Goal: Check status: Check status

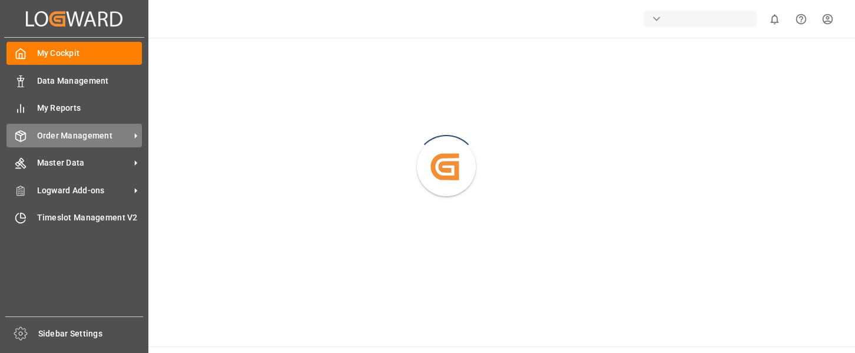
click at [75, 132] on span "Order Management" at bounding box center [83, 136] width 93 height 12
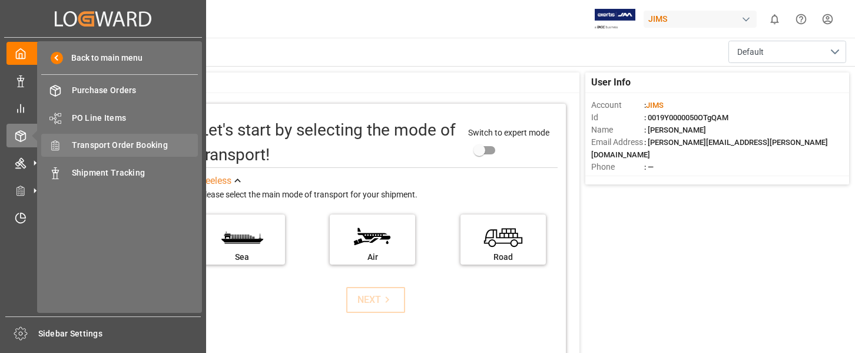
click at [133, 141] on span "Transport Order Booking" at bounding box center [135, 145] width 127 height 12
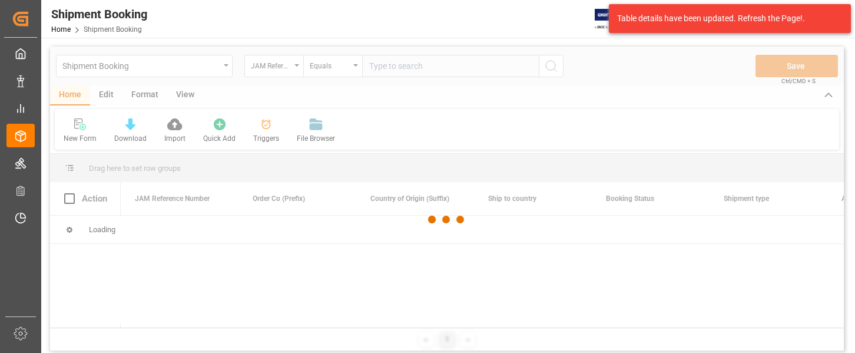
click at [382, 63] on div at bounding box center [447, 220] width 794 height 346
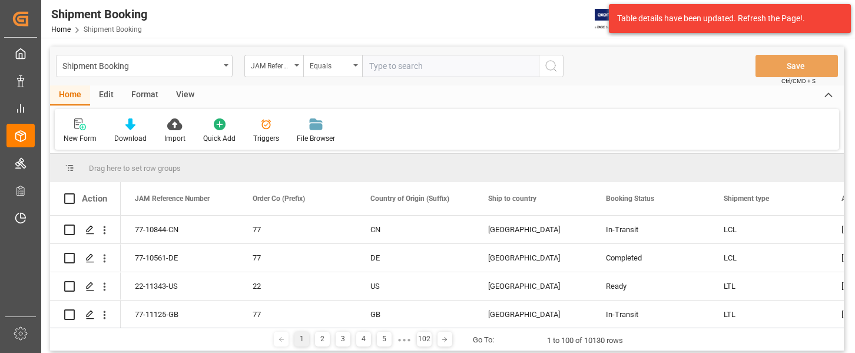
click at [385, 65] on input "text" at bounding box center [450, 66] width 177 height 22
type input "77-E-210619-3"
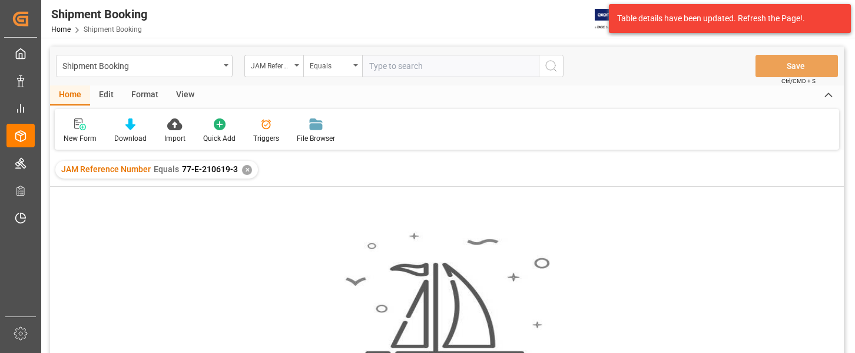
click at [223, 205] on div "No results found. Please try updating the filters/search for smooth sailing." at bounding box center [447, 285] width 794 height 197
click at [664, 18] on div "Table details have been updated. Refresh the Page!." at bounding box center [725, 18] width 217 height 12
click at [786, 16] on div "Table details have been updated. Refresh the Page!." at bounding box center [725, 18] width 217 height 12
click at [617, 84] on div "Shipment Booking JAM Reference Number Equals Save Ctrl/CMD + S" at bounding box center [447, 66] width 794 height 39
